Goal: Task Accomplishment & Management: Use online tool/utility

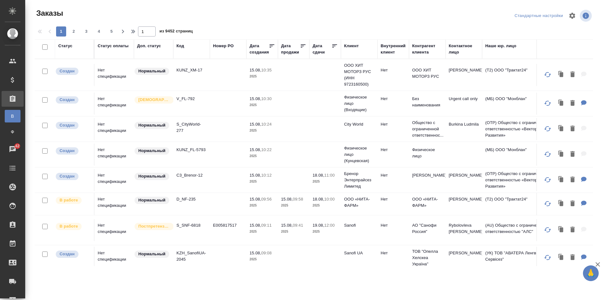
click at [180, 54] on div "Код" at bounding box center [191, 49] width 30 height 13
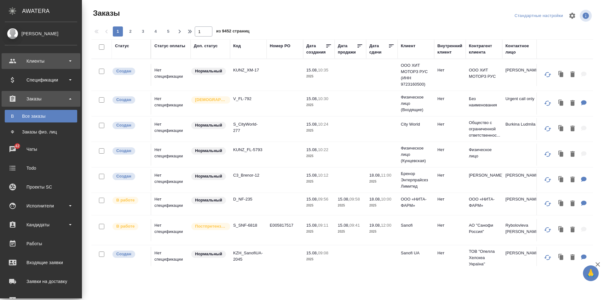
click at [15, 64] on div "Клиенты" at bounding box center [41, 60] width 72 height 9
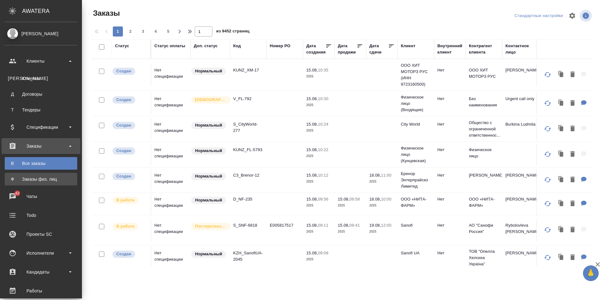
click at [41, 178] on div "Заказы физ. лиц" at bounding box center [41, 179] width 66 height 6
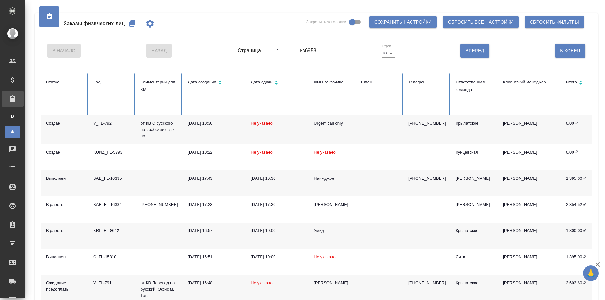
scroll to position [63, 0]
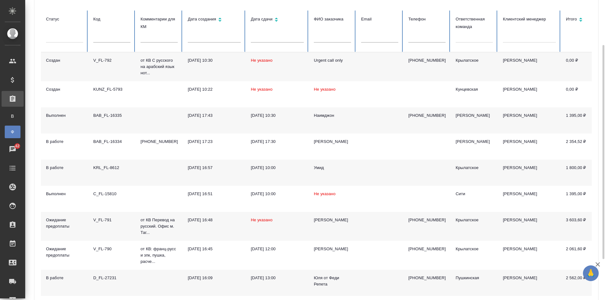
click at [107, 36] on input "text" at bounding box center [111, 38] width 37 height 9
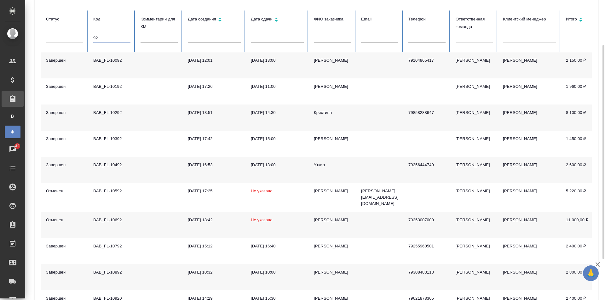
type input "9"
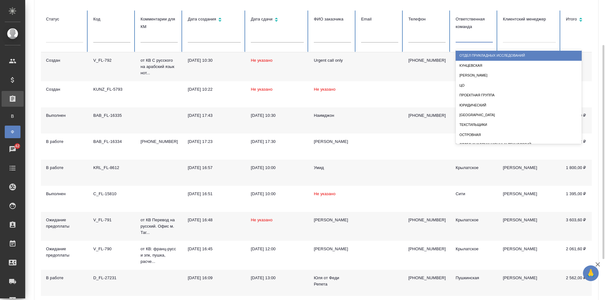
click at [465, 41] on div at bounding box center [474, 36] width 37 height 9
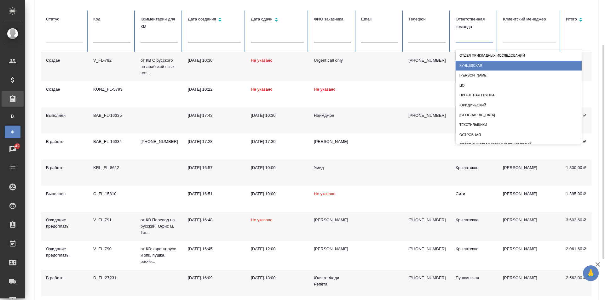
click at [474, 64] on div "Кунцевская" at bounding box center [519, 66] width 126 height 10
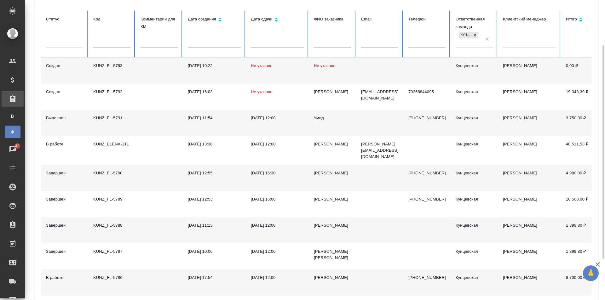
click at [102, 42] on input "text" at bounding box center [111, 43] width 37 height 9
type input "3"
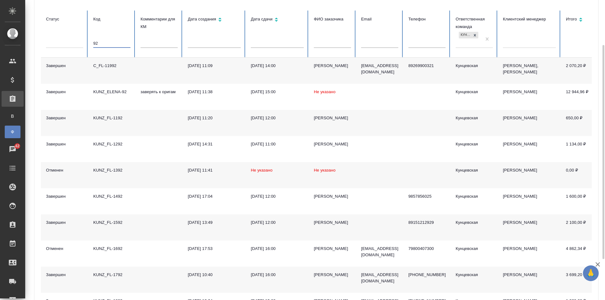
type input "9"
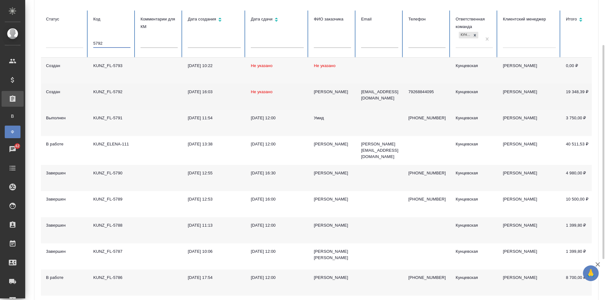
type input "5792"
click at [127, 93] on div "KUNZ_FL-5792" at bounding box center [111, 92] width 37 height 6
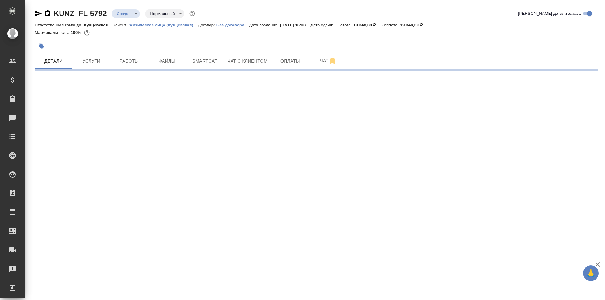
select select "RU"
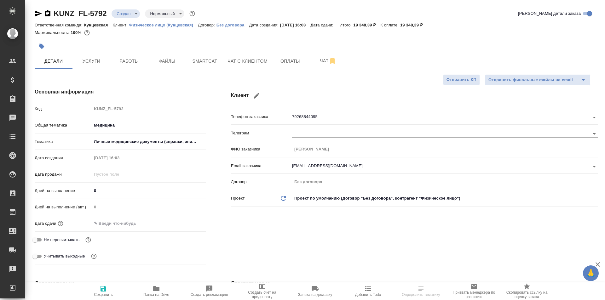
type textarea "x"
click at [85, 57] on span "Услуги" at bounding box center [91, 61] width 30 height 8
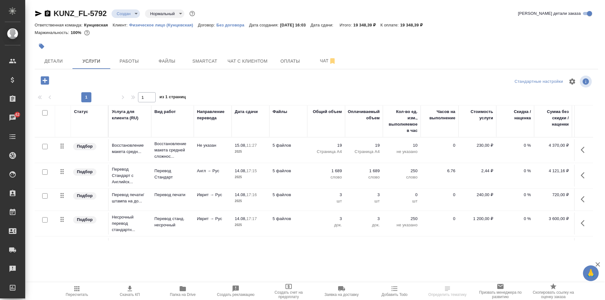
click at [129, 52] on div at bounding box center [223, 46] width 376 height 14
click at [129, 59] on span "Работы" at bounding box center [129, 61] width 30 height 8
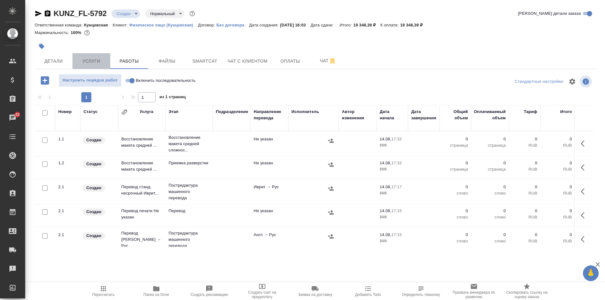
click at [93, 61] on span "Услуги" at bounding box center [91, 61] width 30 height 8
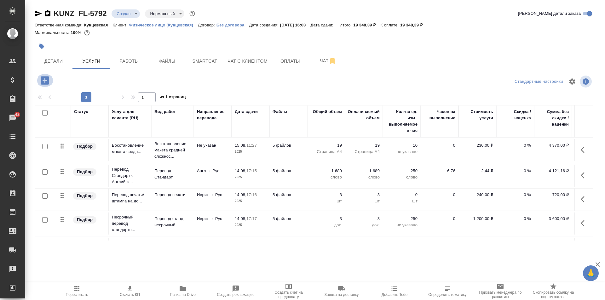
click at [41, 79] on icon "button" at bounding box center [44, 80] width 11 height 11
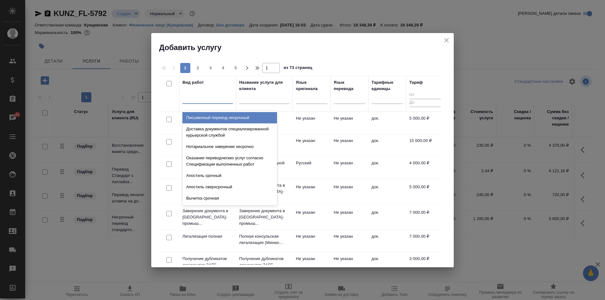
click at [207, 99] on div at bounding box center [207, 97] width 50 height 9
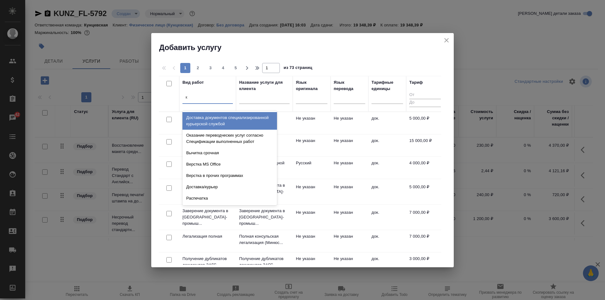
type input "ко"
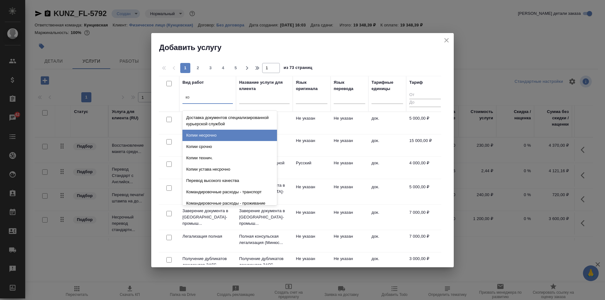
click at [218, 135] on div "Копии несрочно" at bounding box center [229, 135] width 95 height 11
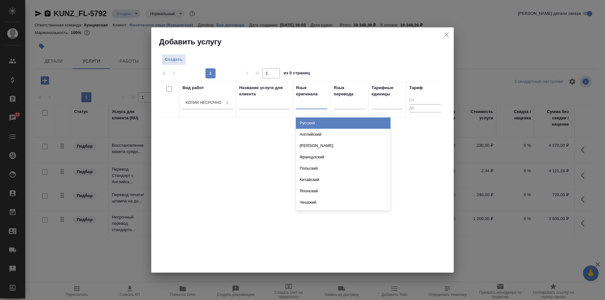
click at [306, 103] on div at bounding box center [312, 102] width 32 height 9
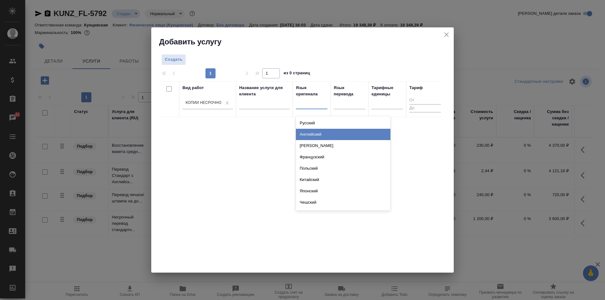
click at [321, 137] on div "Английский" at bounding box center [343, 134] width 95 height 11
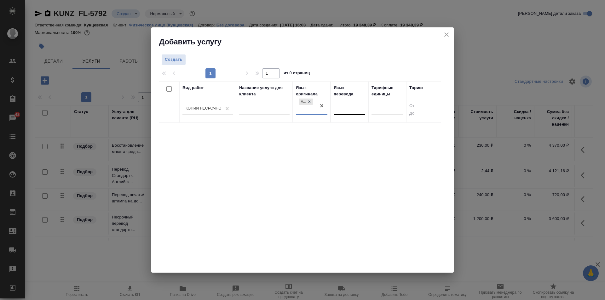
click at [339, 108] on div at bounding box center [350, 108] width 32 height 9
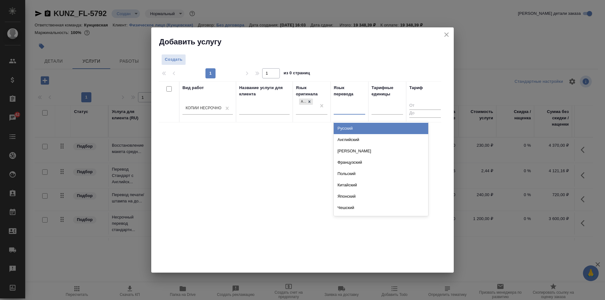
click at [344, 130] on div "Русский" at bounding box center [381, 128] width 95 height 11
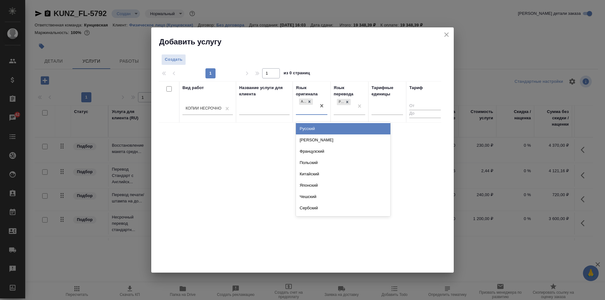
click at [312, 111] on div "Английский" at bounding box center [306, 105] width 20 height 17
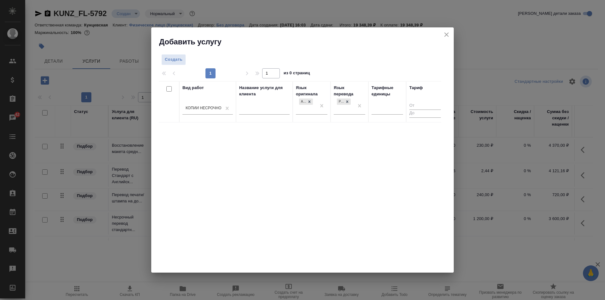
click at [266, 164] on div "Вид работ [PERSON_NAME] несрочно Название услуги для клиента Язык оригинала Анг…" at bounding box center [300, 175] width 282 height 189
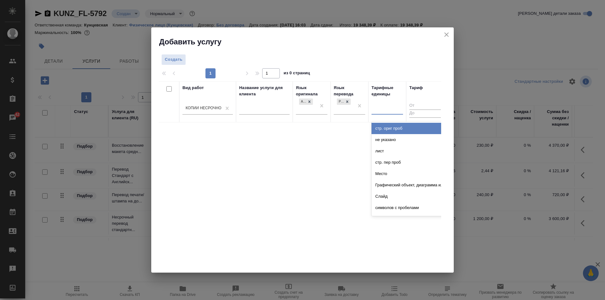
click at [382, 107] on div at bounding box center [387, 108] width 32 height 9
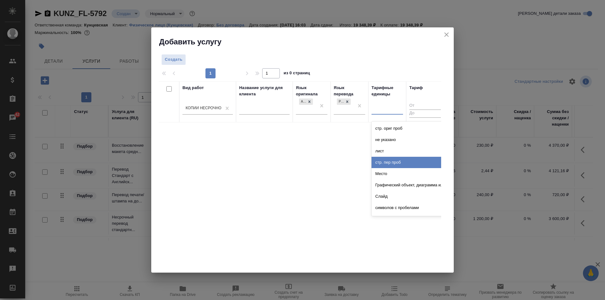
click at [408, 164] on div "стр. пер проб" at bounding box center [418, 162] width 95 height 11
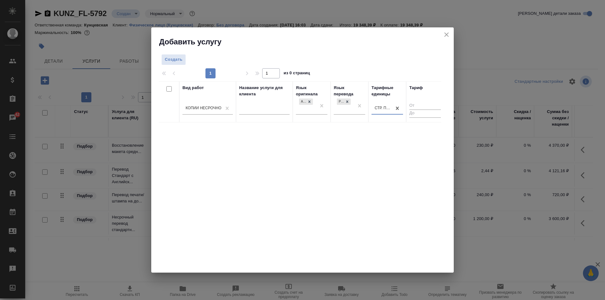
click at [413, 104] on input "number" at bounding box center [425, 106] width 32 height 8
click at [430, 106] on input "number" at bounding box center [425, 106] width 32 height 8
click at [434, 105] on input "number" at bounding box center [425, 106] width 32 height 8
click at [435, 102] on input "number" at bounding box center [425, 106] width 32 height 8
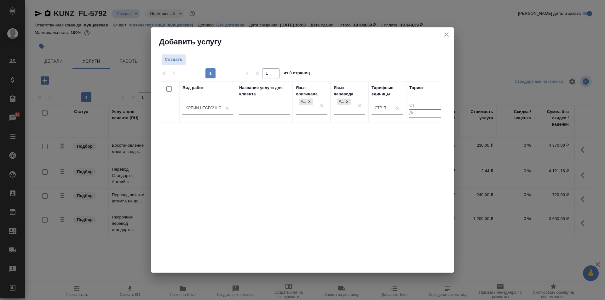
click at [435, 103] on input "number" at bounding box center [425, 106] width 32 height 8
click at [422, 105] on input "number" at bounding box center [425, 106] width 32 height 8
click at [416, 113] on input "number" at bounding box center [425, 114] width 32 height 8
click at [416, 104] on input "number" at bounding box center [425, 106] width 32 height 8
click at [264, 109] on input "text" at bounding box center [264, 110] width 50 height 8
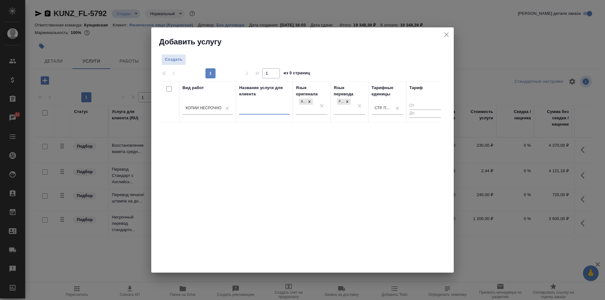
click at [259, 85] on div "Название услуги для клиента" at bounding box center [264, 91] width 50 height 13
click at [418, 106] on input "number" at bounding box center [425, 106] width 32 height 8
type input "1"
drag, startPoint x: 210, startPoint y: 31, endPoint x: 248, endPoint y: 115, distance: 92.4
click at [247, 115] on div "Добавить услугу Создать 1 1 из 0 страниц Вид работ Копии несрочно Название услу…" at bounding box center [302, 149] width 302 height 245
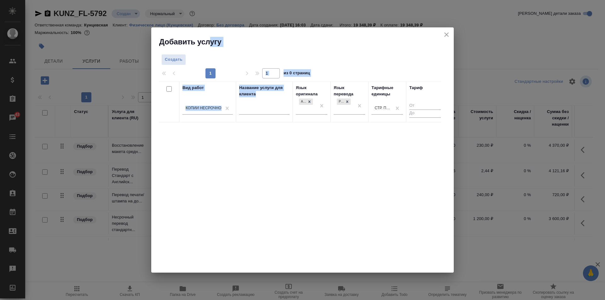
click at [278, 145] on div "Вид работ [PERSON_NAME] несрочно Название услуги для клиента Язык оригинала Анг…" at bounding box center [300, 175] width 282 height 189
click at [221, 110] on div "Копии несрочно" at bounding box center [204, 108] width 36 height 5
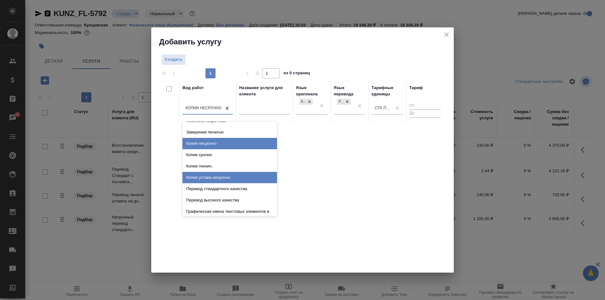
scroll to position [340, 0]
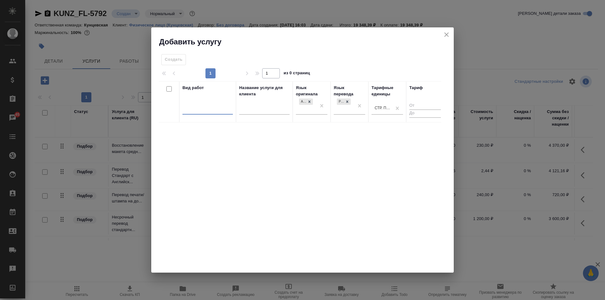
click at [183, 106] on div at bounding box center [207, 108] width 50 height 9
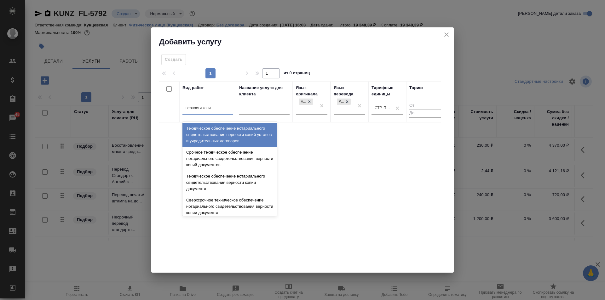
type input "верности копии"
click at [258, 134] on div "Техническое обеспечение нотариального свидетельствования верности копии докумен…" at bounding box center [229, 135] width 95 height 24
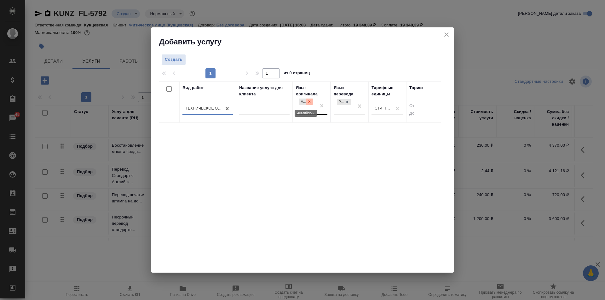
click at [307, 100] on icon at bounding box center [309, 102] width 4 height 4
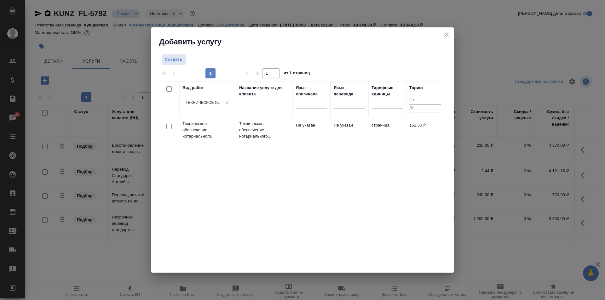
click at [167, 124] on input "checkbox" at bounding box center [168, 126] width 5 height 5
checkbox input "true"
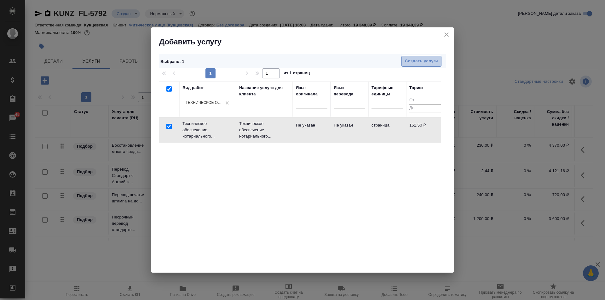
click at [417, 58] on span "Создать услуги" at bounding box center [421, 61] width 33 height 7
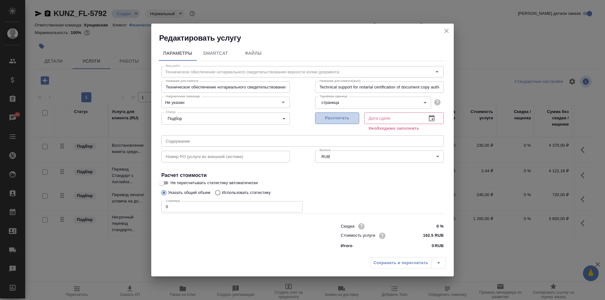
click at [332, 120] on span "Рассчитать" at bounding box center [336, 118] width 37 height 7
type input "[DATE] 10:48"
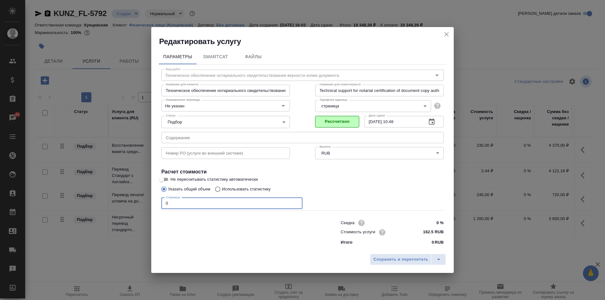
click at [205, 203] on input "0" at bounding box center [231, 203] width 141 height 11
type input "111"
click at [387, 256] on span "Сохранить и пересчитать" at bounding box center [400, 259] width 55 height 7
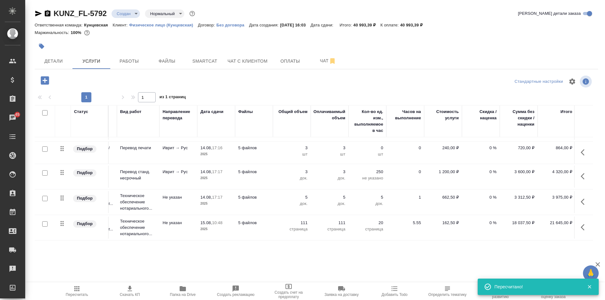
scroll to position [52, 40]
